Goal: Task Accomplishment & Management: Manage account settings

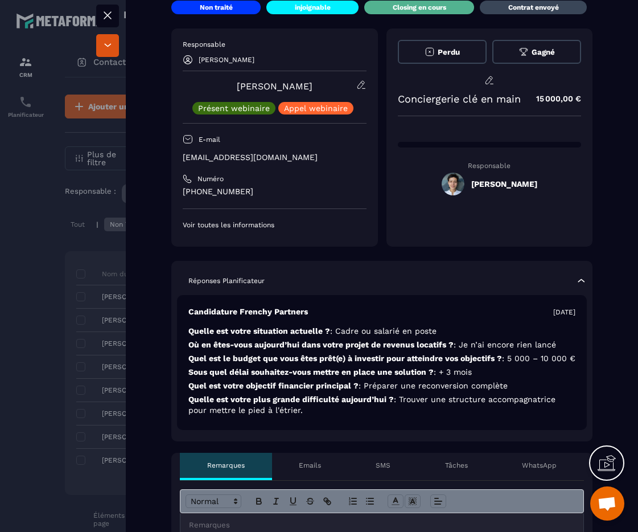
scroll to position [157, 0]
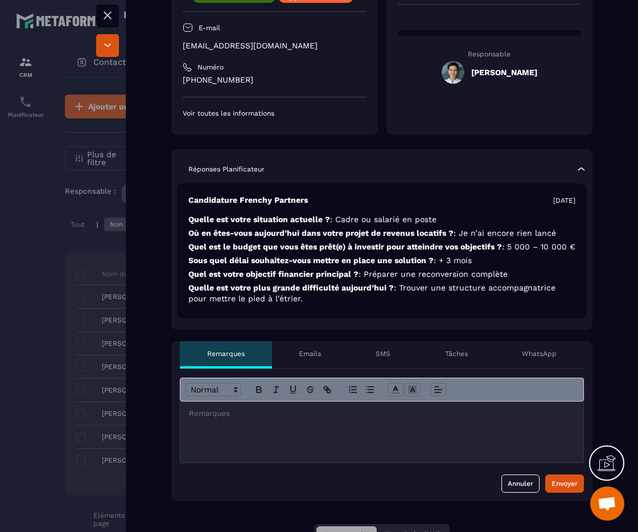
click at [297, 418] on p at bounding box center [382, 413] width 386 height 10
click at [558, 489] on div "Envoyer" at bounding box center [564, 482] width 26 height 11
click at [97, 325] on div at bounding box center [319, 266] width 638 height 532
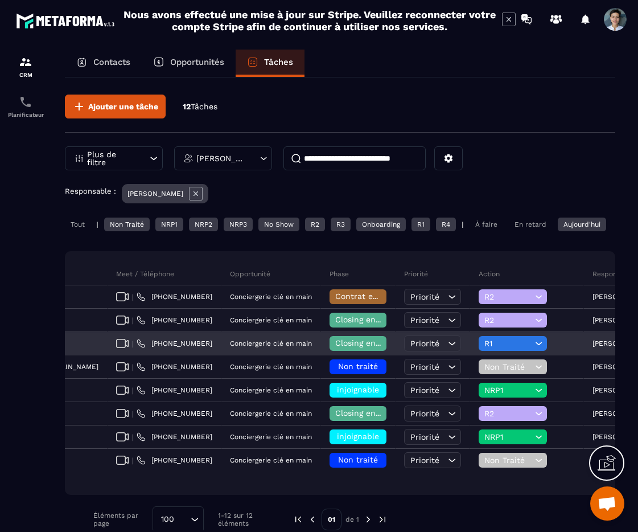
scroll to position [0, 516]
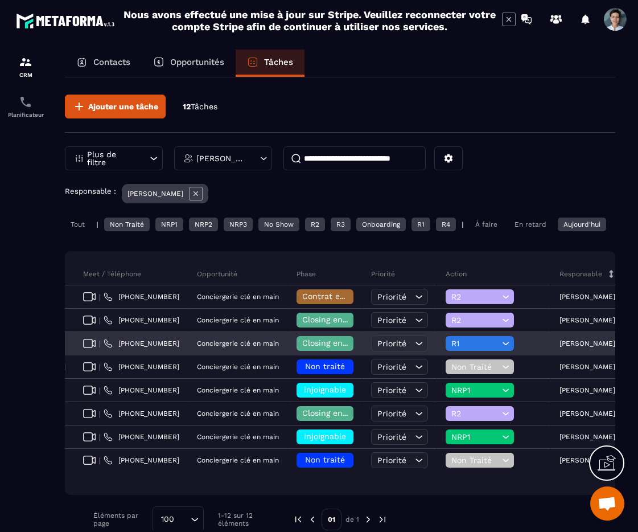
click at [302, 347] on span "Closing en cours" at bounding box center [334, 342] width 65 height 9
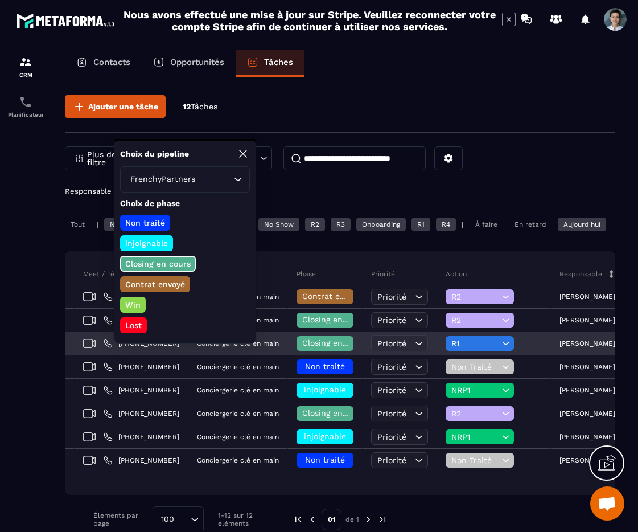
click at [437, 344] on div "R1" at bounding box center [494, 343] width 114 height 23
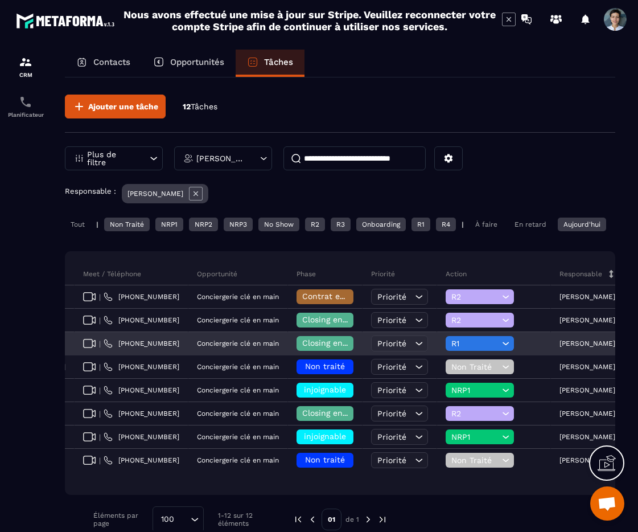
click at [451, 348] on span "R1" at bounding box center [475, 343] width 48 height 9
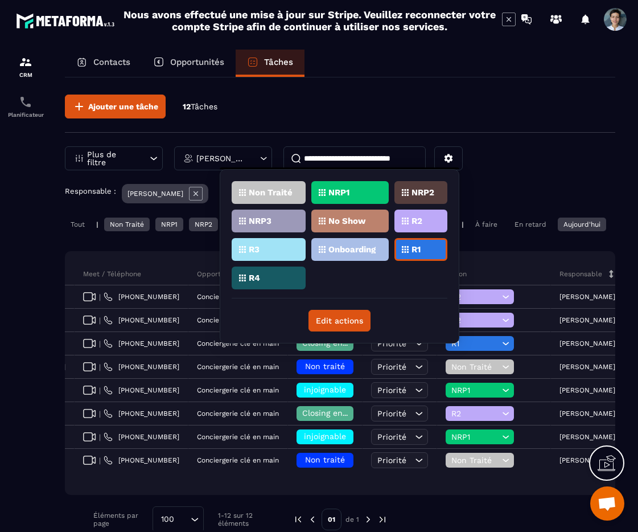
click at [416, 224] on div "R2" at bounding box center [420, 220] width 53 height 23
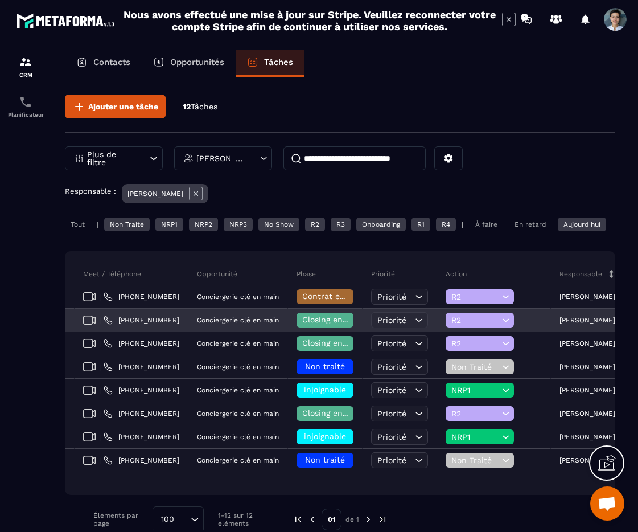
click at [446, 327] on div "R2" at bounding box center [480, 319] width 68 height 15
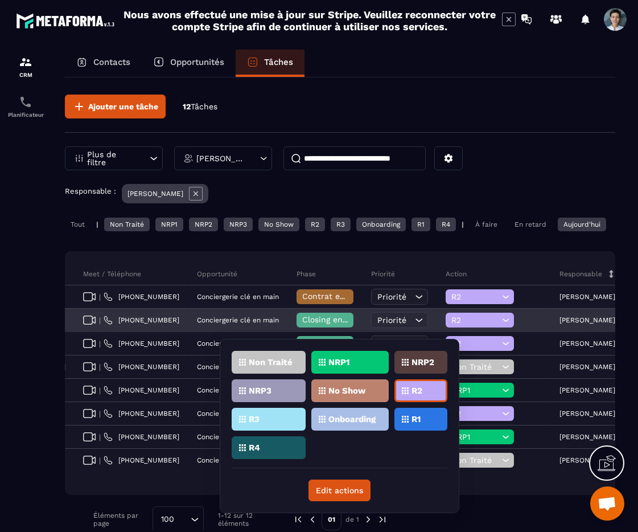
click at [302, 324] on span "Closing en cours" at bounding box center [334, 319] width 65 height 9
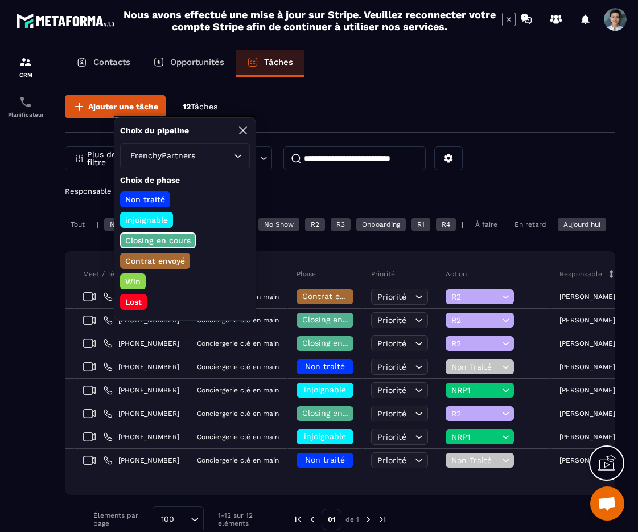
click at [157, 196] on p "Non traité" at bounding box center [144, 198] width 43 height 11
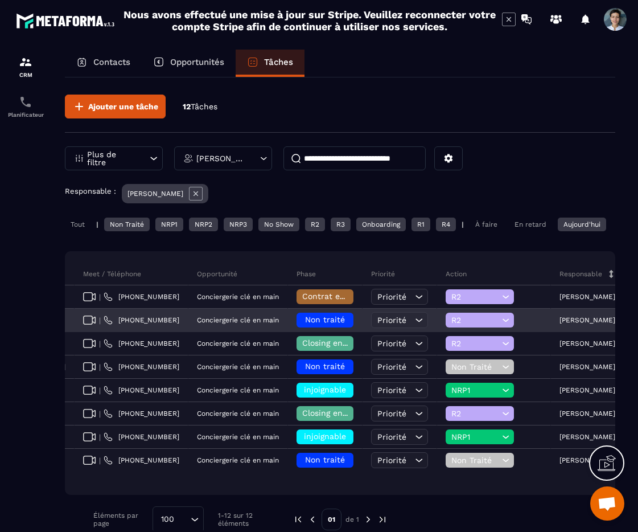
click at [451, 324] on span "R2" at bounding box center [475, 319] width 48 height 9
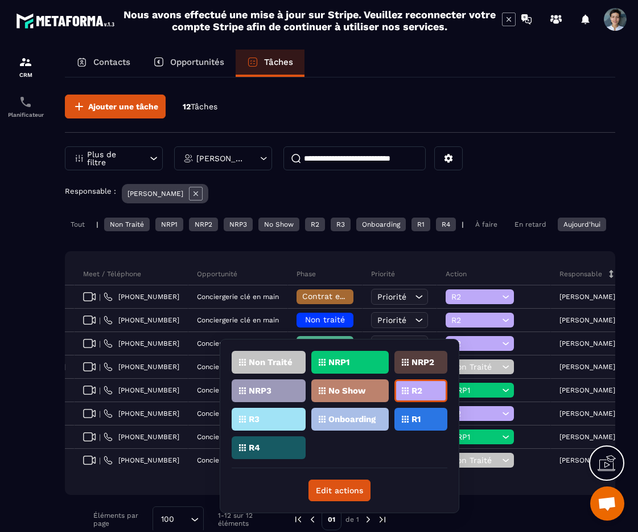
click at [344, 365] on p "NRP1" at bounding box center [338, 362] width 21 height 8
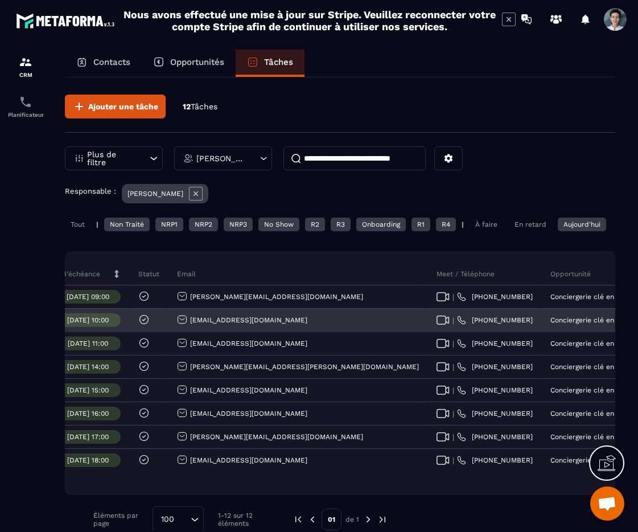
scroll to position [0, 0]
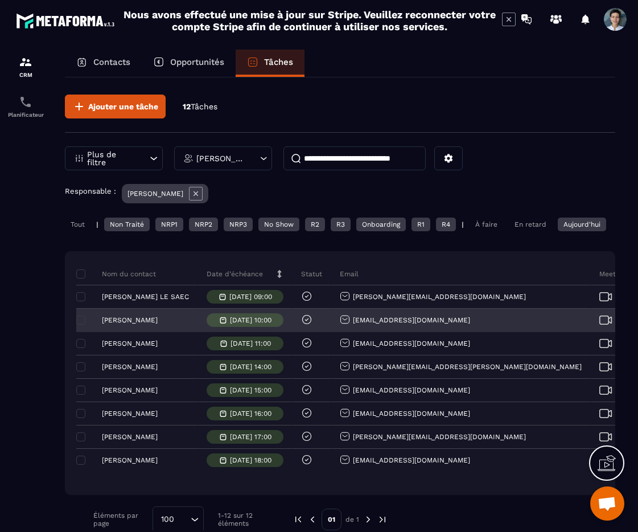
click at [115, 324] on p "[PERSON_NAME]" at bounding box center [130, 320] width 56 height 8
